Goal: Information Seeking & Learning: Learn about a topic

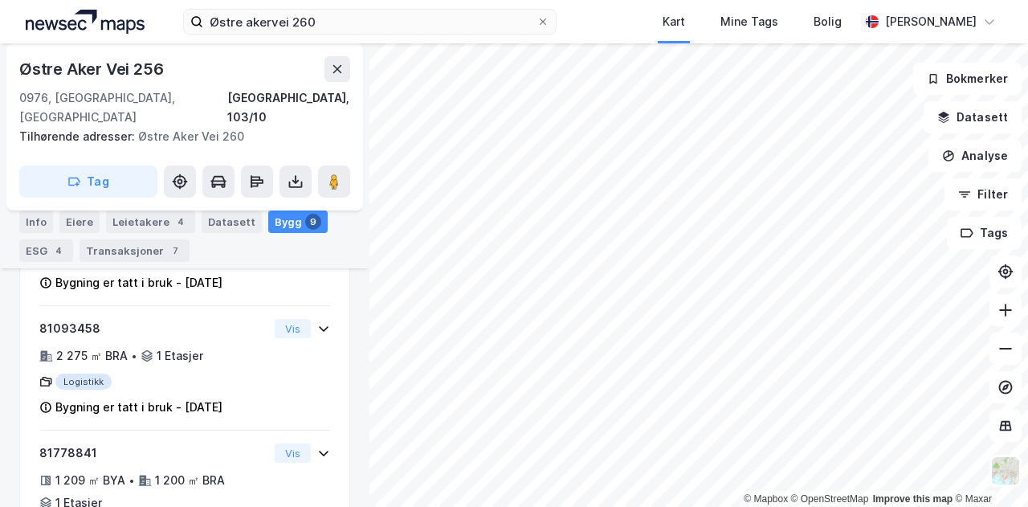
scroll to position [785, 0]
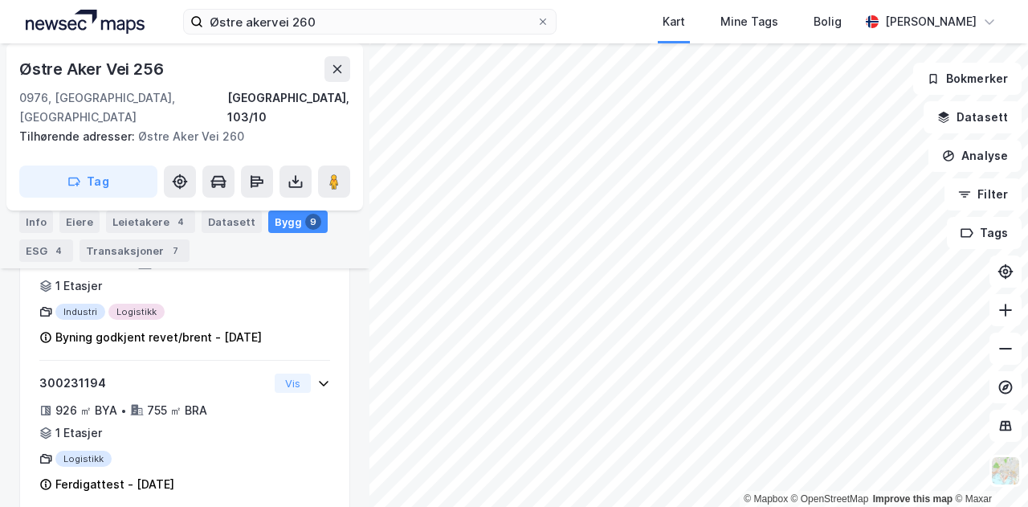
click at [492, 506] on html "Østre akervei 260 Kart Mine Tags Bolig [PERSON_NAME] © Mapbox © OpenStreetMap I…" at bounding box center [514, 253] width 1028 height 507
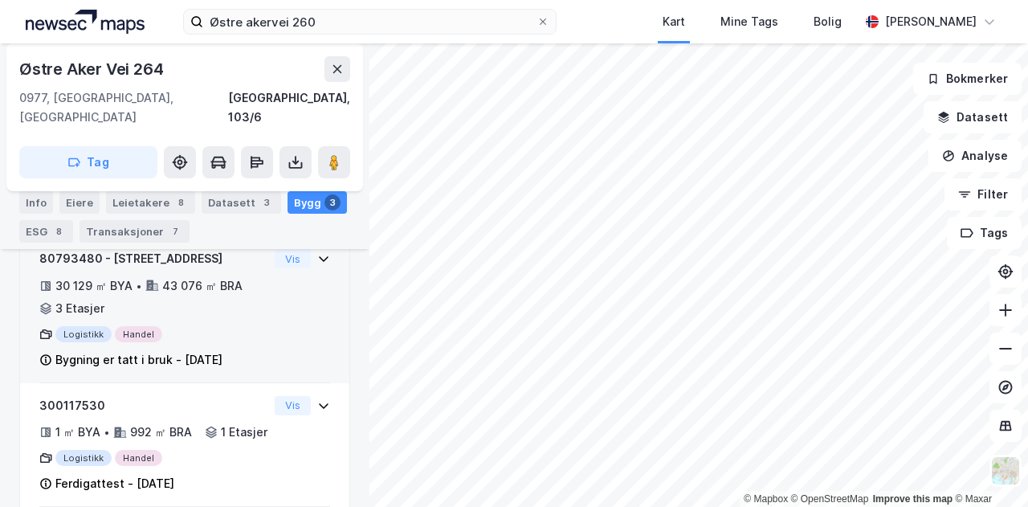
scroll to position [377, 0]
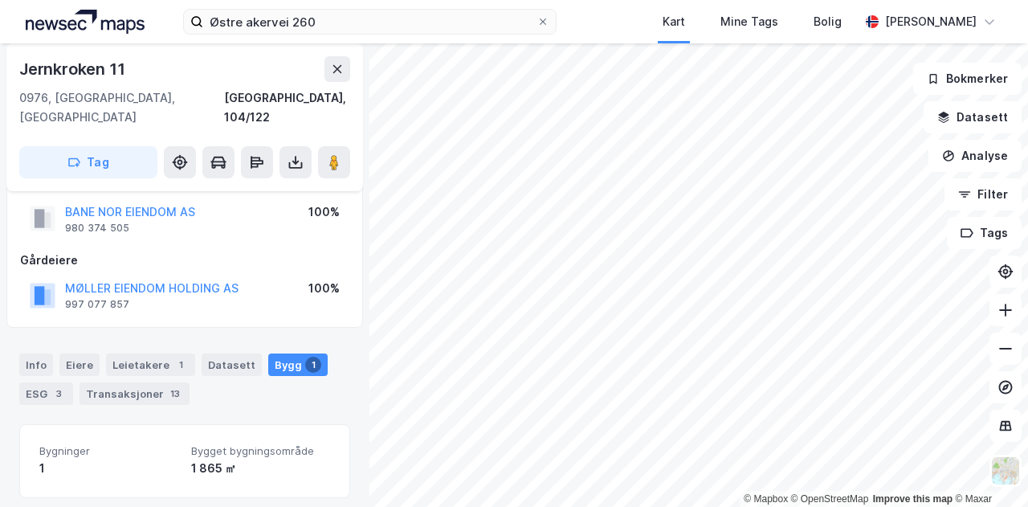
scroll to position [101, 0]
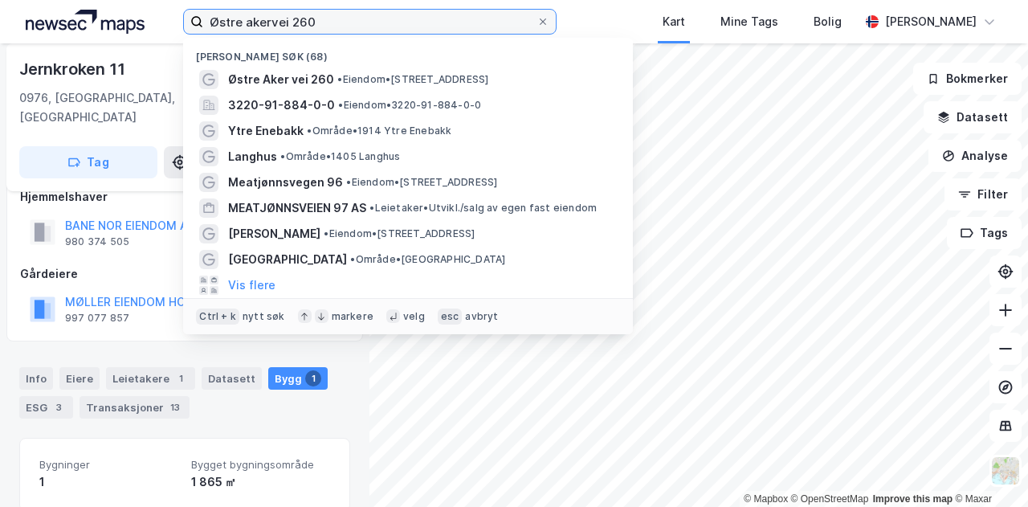
drag, startPoint x: 323, startPoint y: 26, endPoint x: 164, endPoint y: 19, distance: 159.2
click at [164, 19] on div "Østre akervei 260 Nylige søk (68) Østre Aker vei 260 • Eiendom • [STREET_ADDRES…" at bounding box center [514, 21] width 1028 height 43
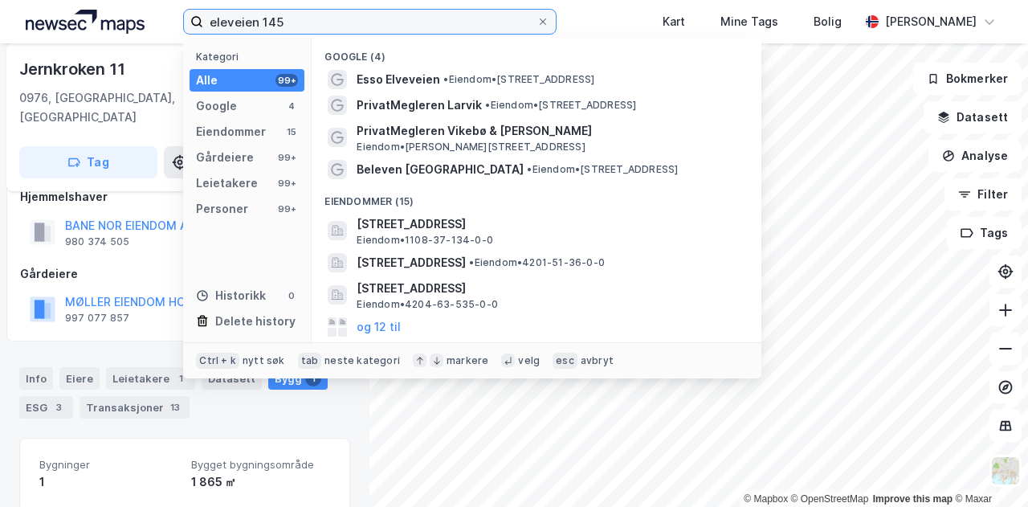
click at [229, 21] on input "eleveien 145" at bounding box center [369, 22] width 333 height 24
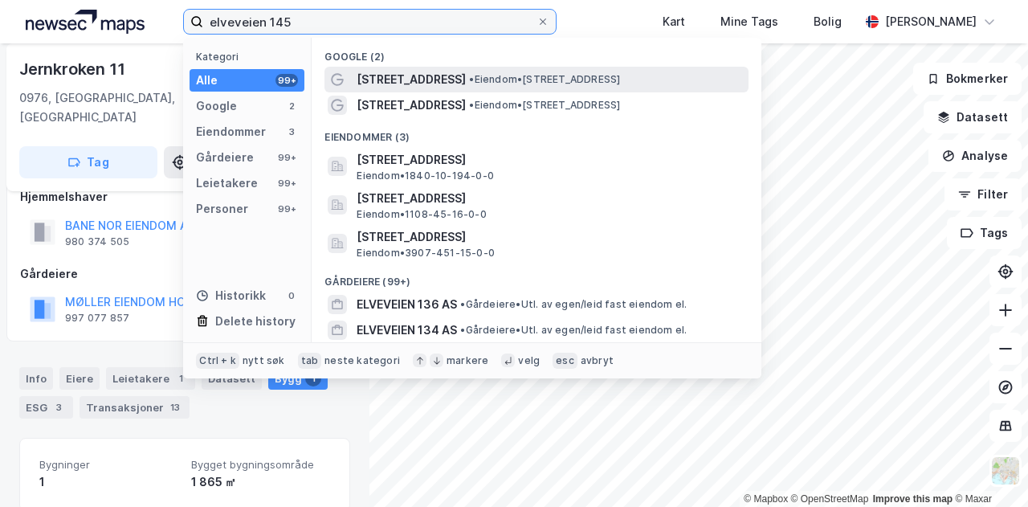
type input "elveveien 145"
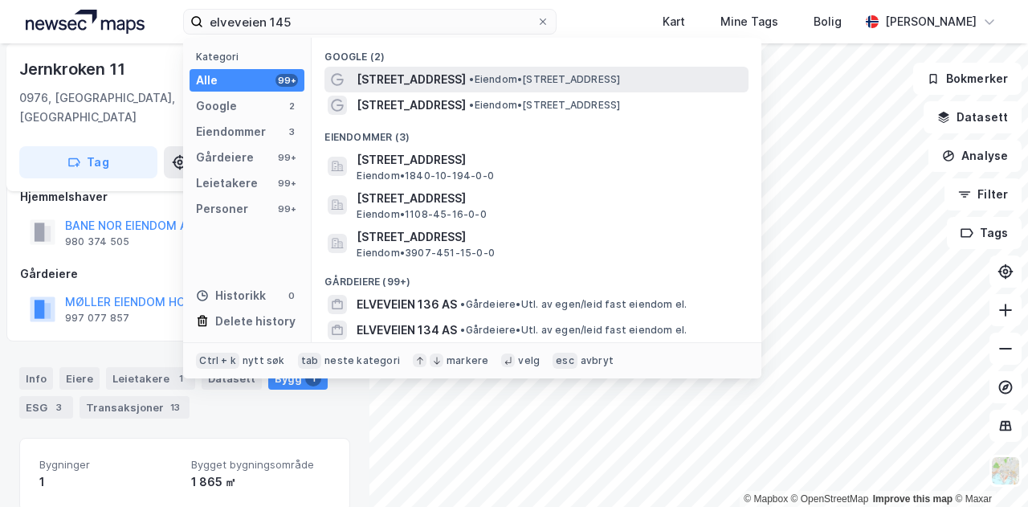
click at [380, 83] on span "[STREET_ADDRESS]" at bounding box center [411, 79] width 109 height 19
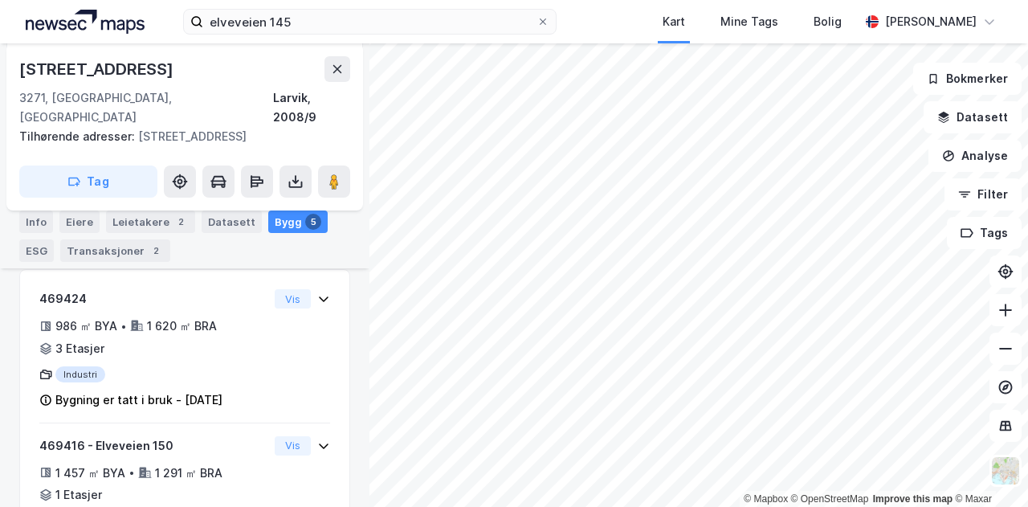
scroll to position [358, 0]
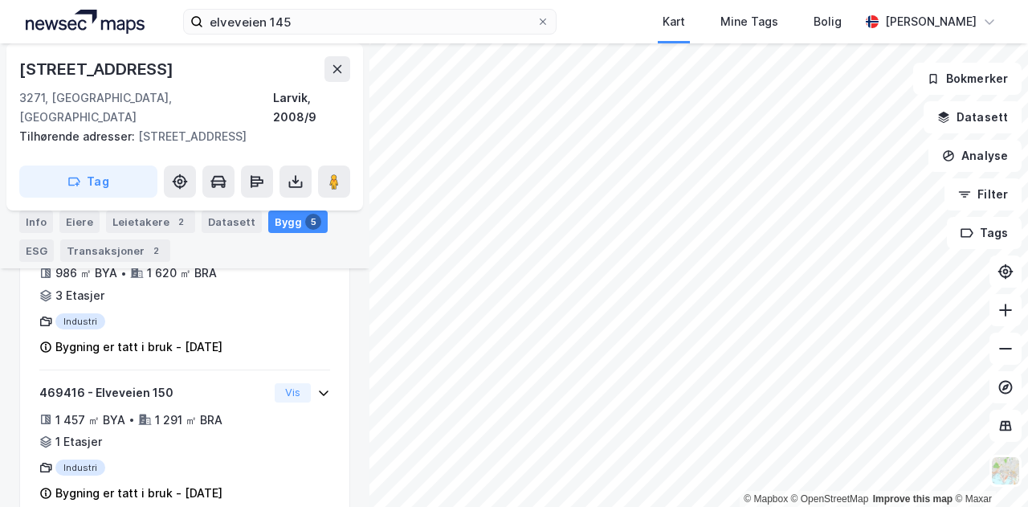
click at [838, 0] on html "elveveien 145 Kart Mine Tags Bolig [PERSON_NAME] © Mapbox © OpenStreetMap Impro…" at bounding box center [514, 253] width 1028 height 507
click at [569, 506] on html "elveveien 145 Kart Mine Tags Bolig [PERSON_NAME] © Mapbox © OpenStreetMap Impro…" at bounding box center [514, 253] width 1028 height 507
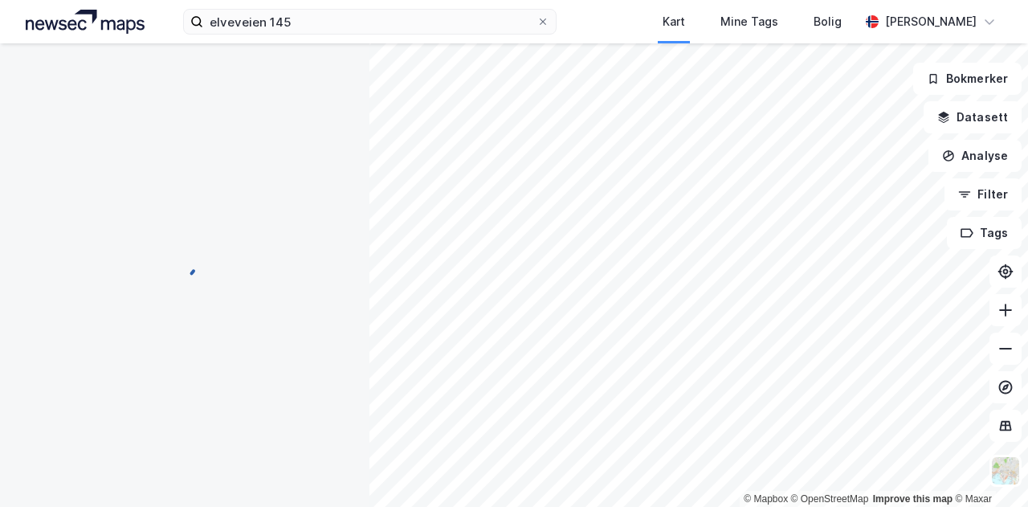
scroll to position [353, 0]
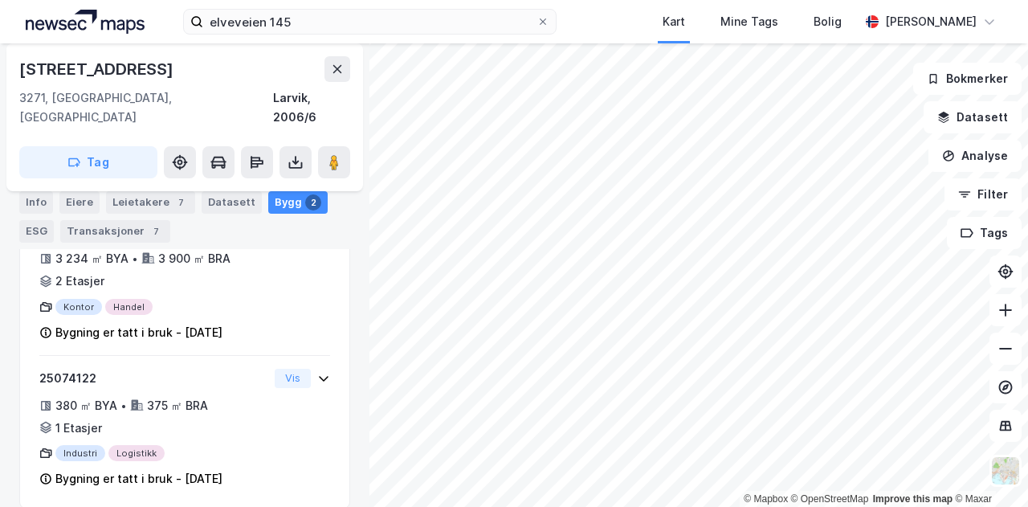
scroll to position [206, 0]
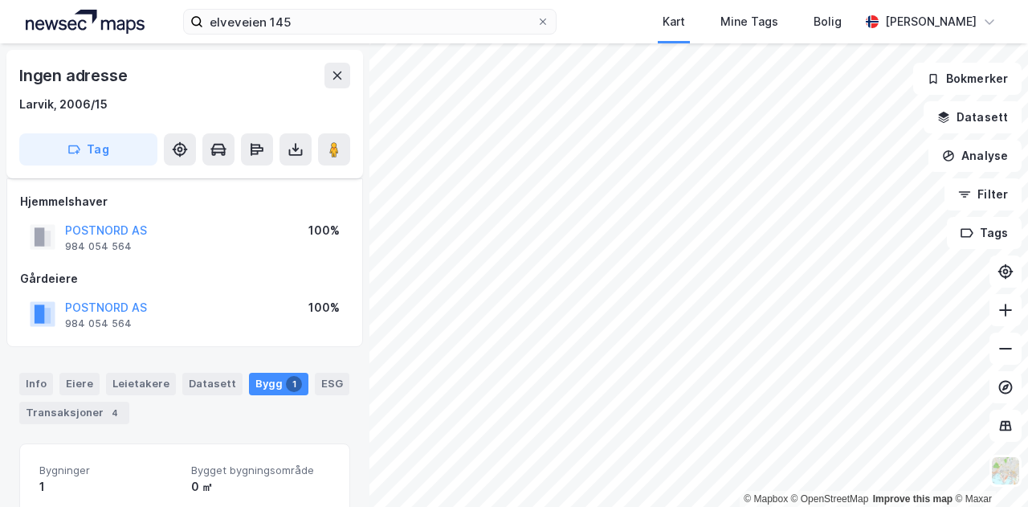
scroll to position [160, 0]
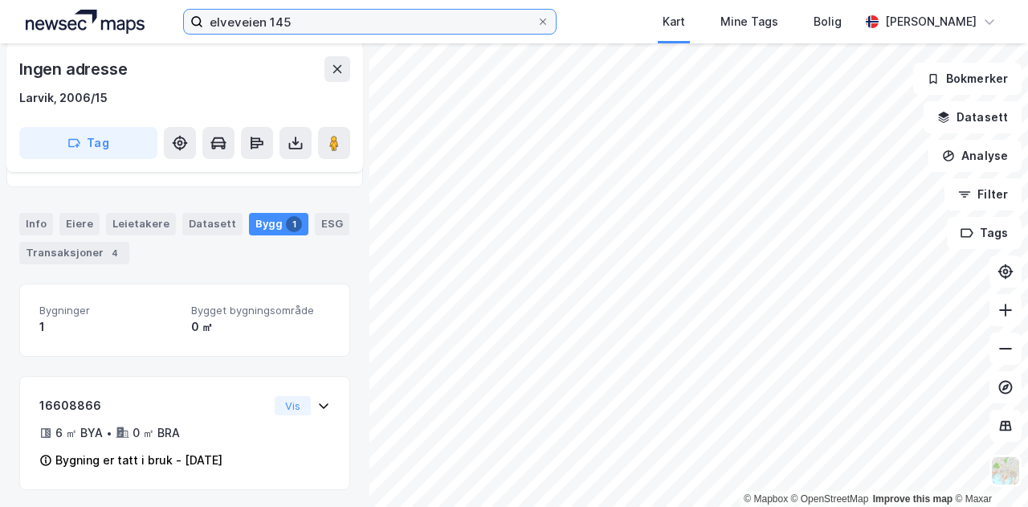
click at [321, 24] on input "elveveien 145" at bounding box center [369, 22] width 333 height 24
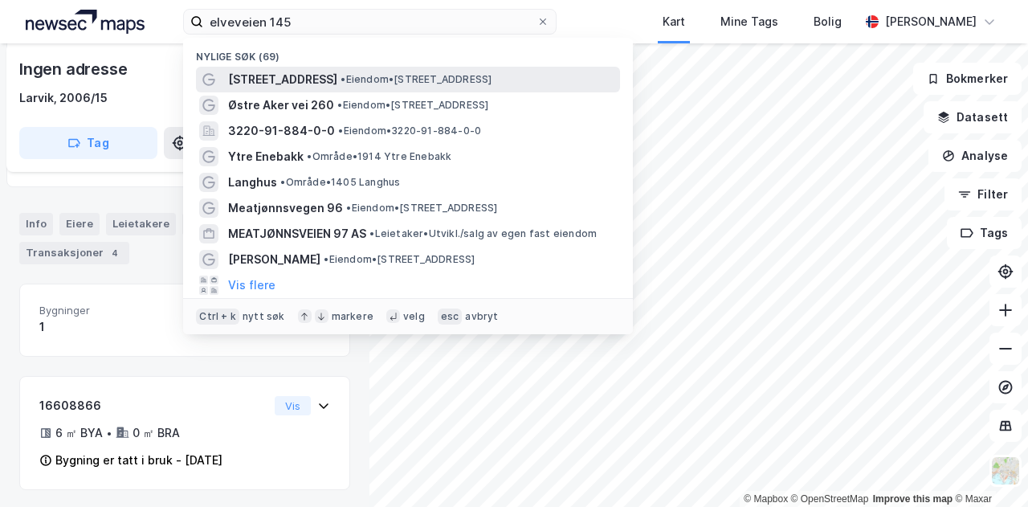
click at [260, 75] on span "[STREET_ADDRESS]" at bounding box center [282, 79] width 109 height 19
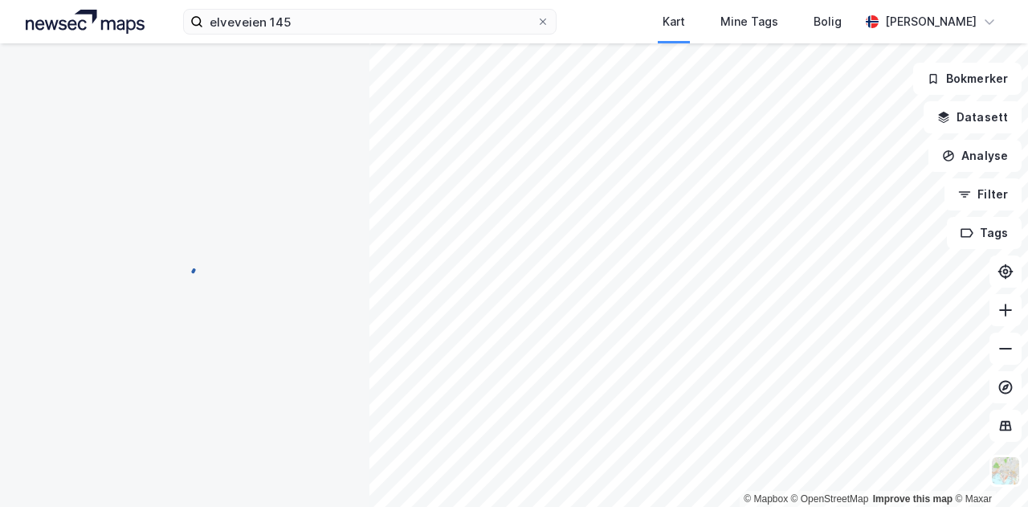
scroll to position [160, 0]
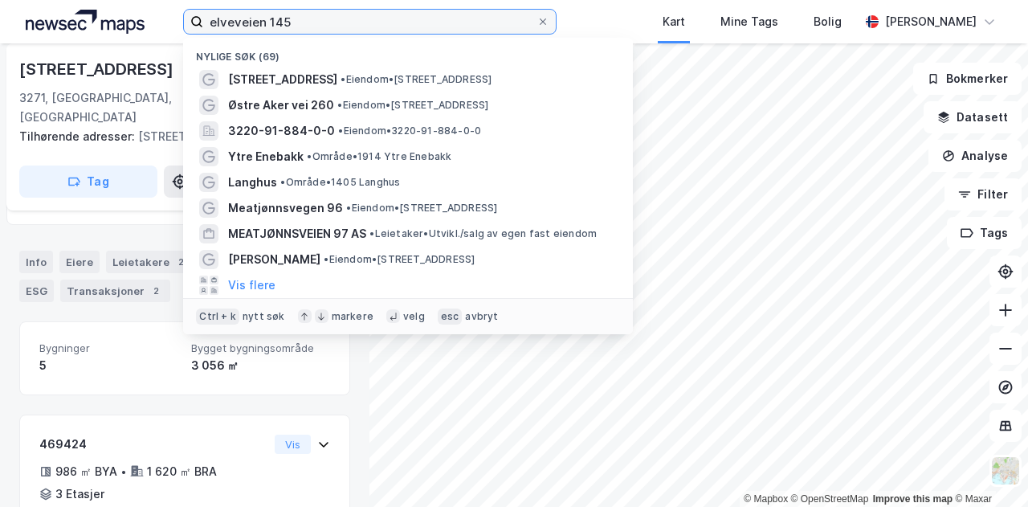
click at [302, 15] on input "elveveien 145" at bounding box center [369, 22] width 333 height 24
click at [302, 13] on input "elveveien 145" at bounding box center [369, 22] width 333 height 24
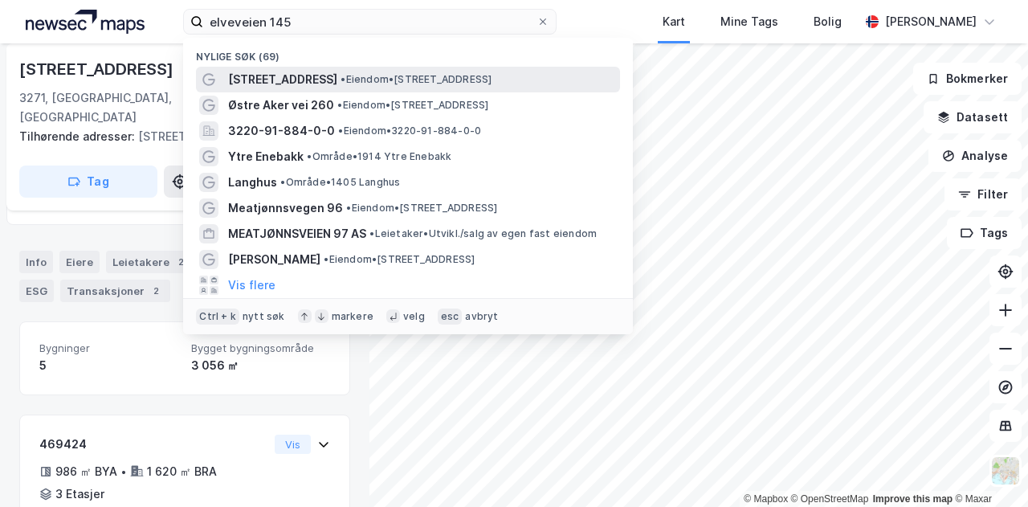
click at [211, 76] on icon at bounding box center [208, 79] width 13 height 13
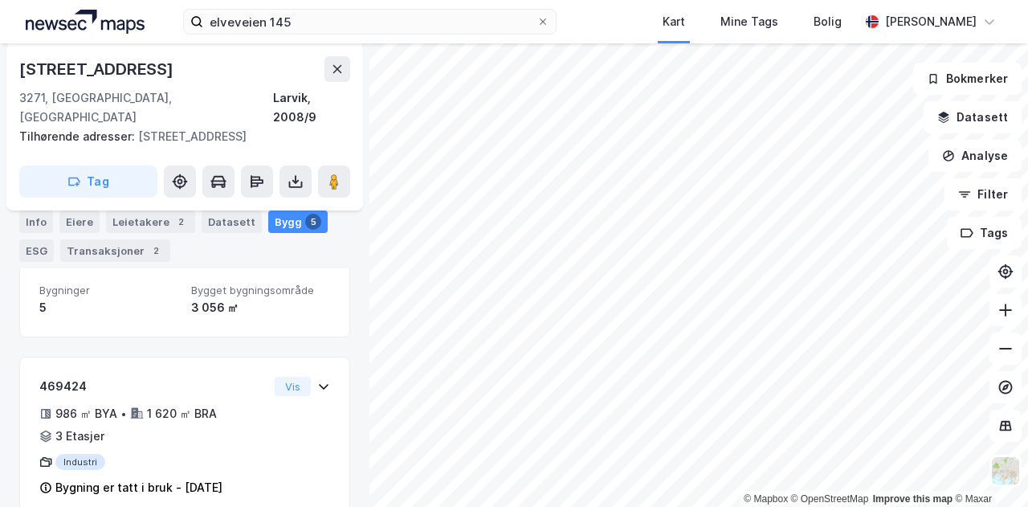
scroll to position [52, 0]
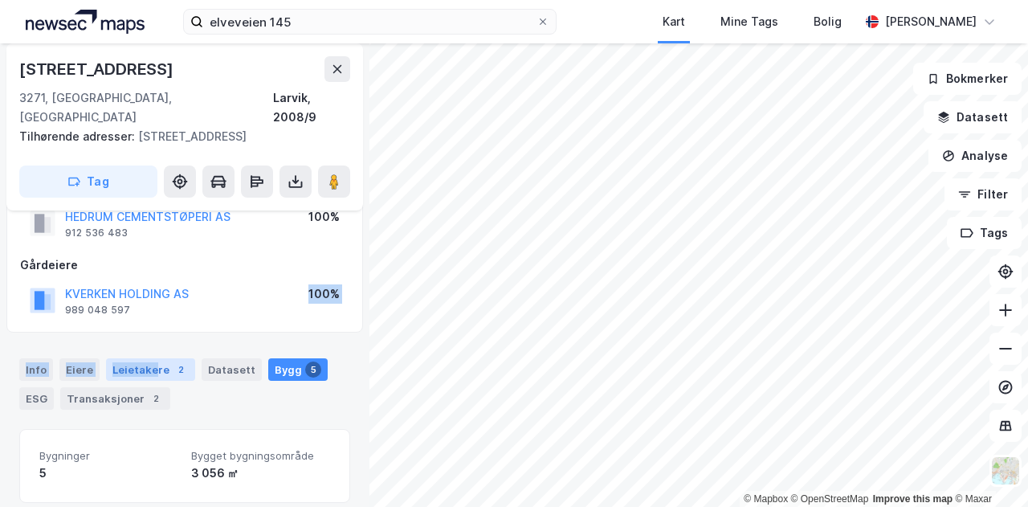
drag, startPoint x: 166, startPoint y: 299, endPoint x: 153, endPoint y: 343, distance: 46.0
click at [153, 343] on div "[STREET_ADDRESS], 2008/9 Tilhørende adresser: [STREET_ADDRESS] Tag Hjemmelshave…" at bounding box center [184, 274] width 369 height 463
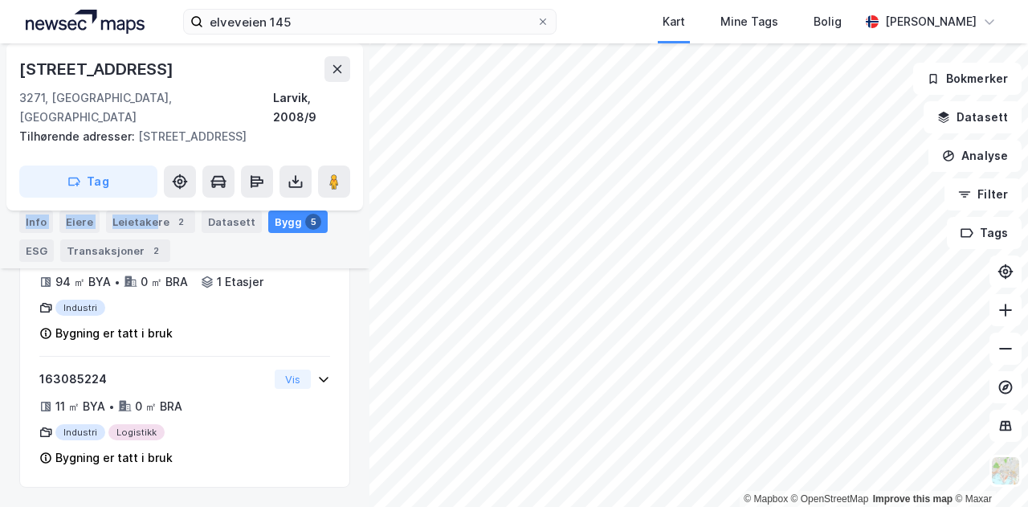
scroll to position [0, 0]
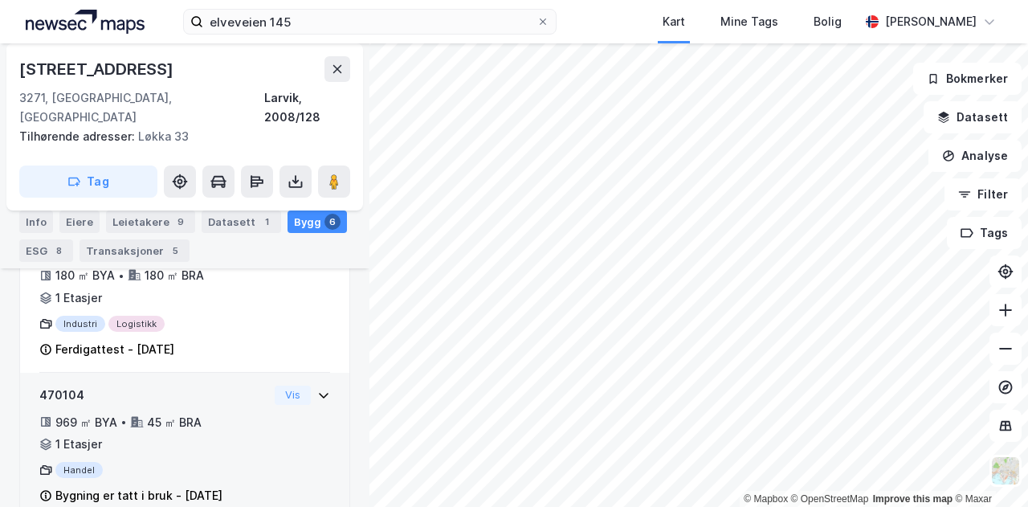
scroll to position [958, 0]
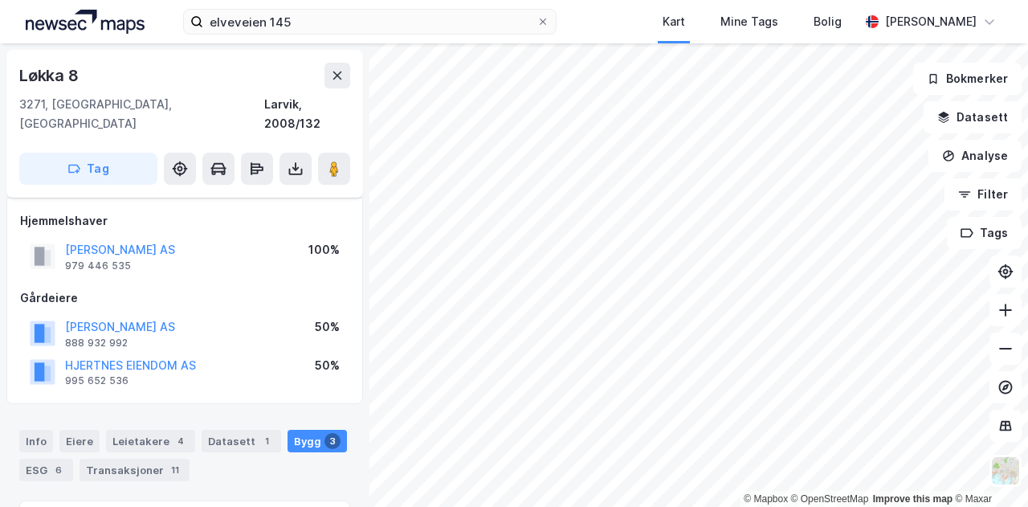
scroll to position [538, 0]
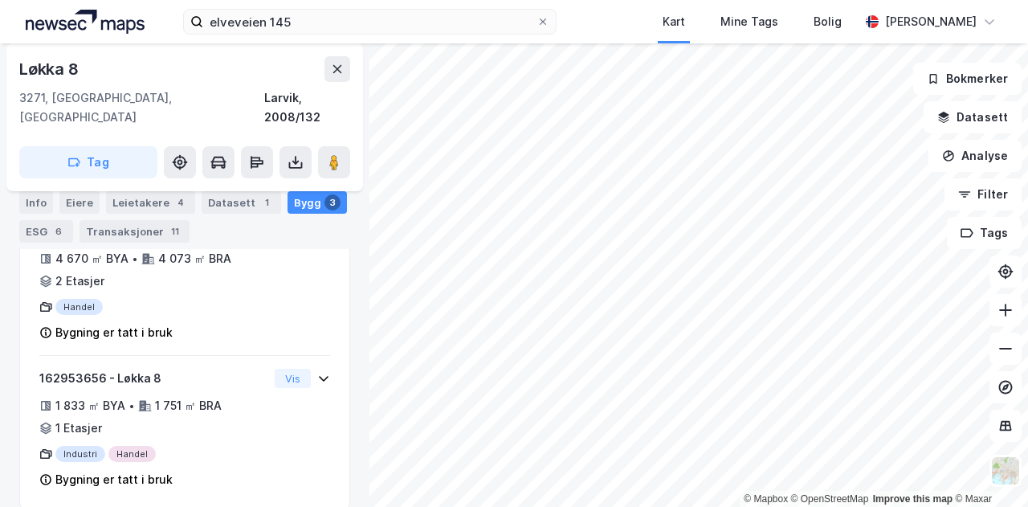
click at [405, 506] on html "elveveien 145 Kart Mine Tags Bolig [PERSON_NAME] © Mapbox © OpenStreetMap Impro…" at bounding box center [514, 253] width 1028 height 507
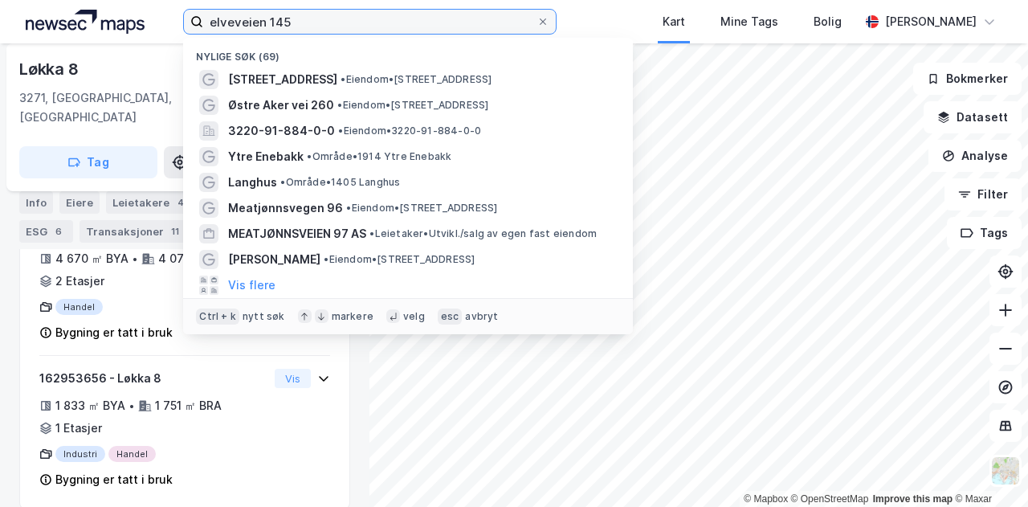
click at [293, 16] on input "elveveien 145" at bounding box center [369, 22] width 333 height 24
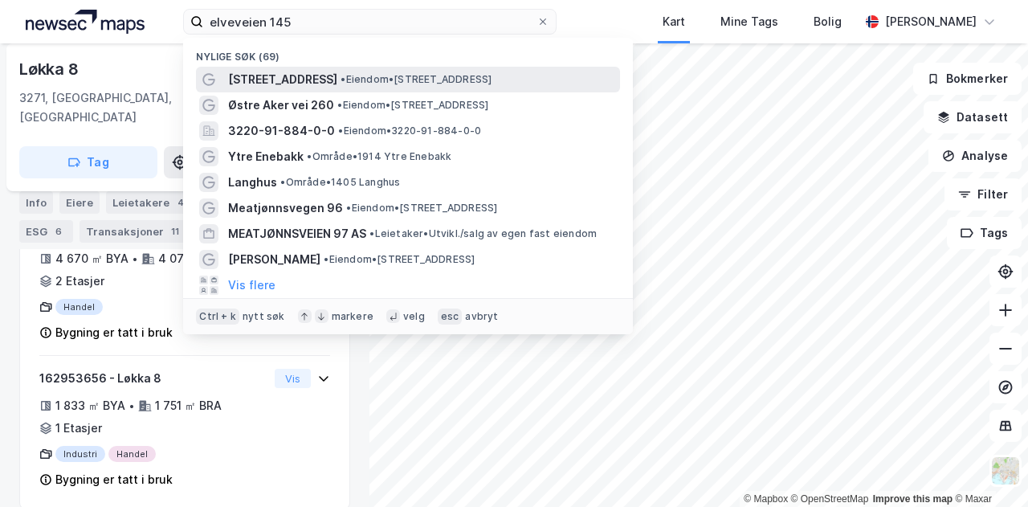
click at [249, 77] on span "[STREET_ADDRESS]" at bounding box center [282, 79] width 109 height 19
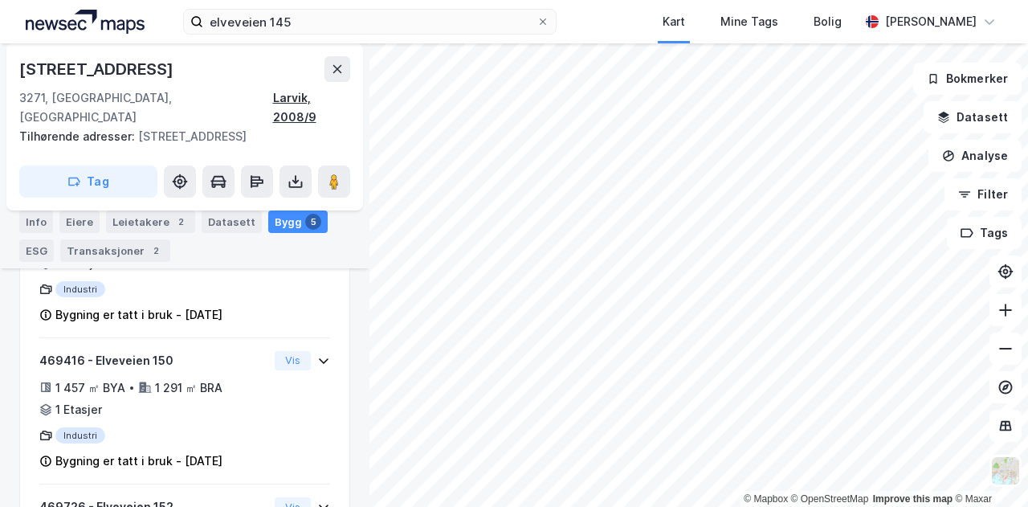
scroll to position [358, 0]
